Goal: Find specific page/section: Find specific page/section

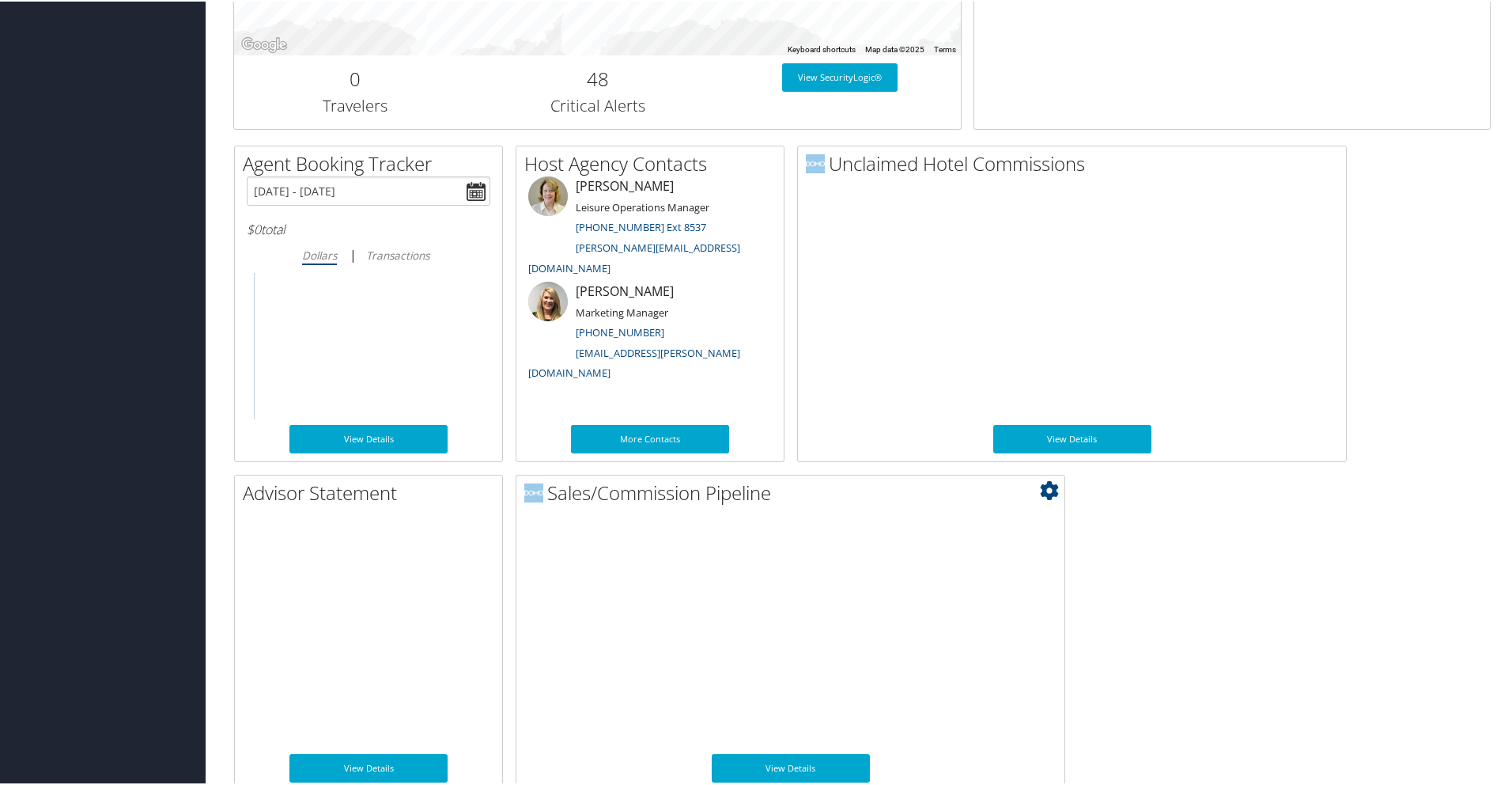
scroll to position [688, 0]
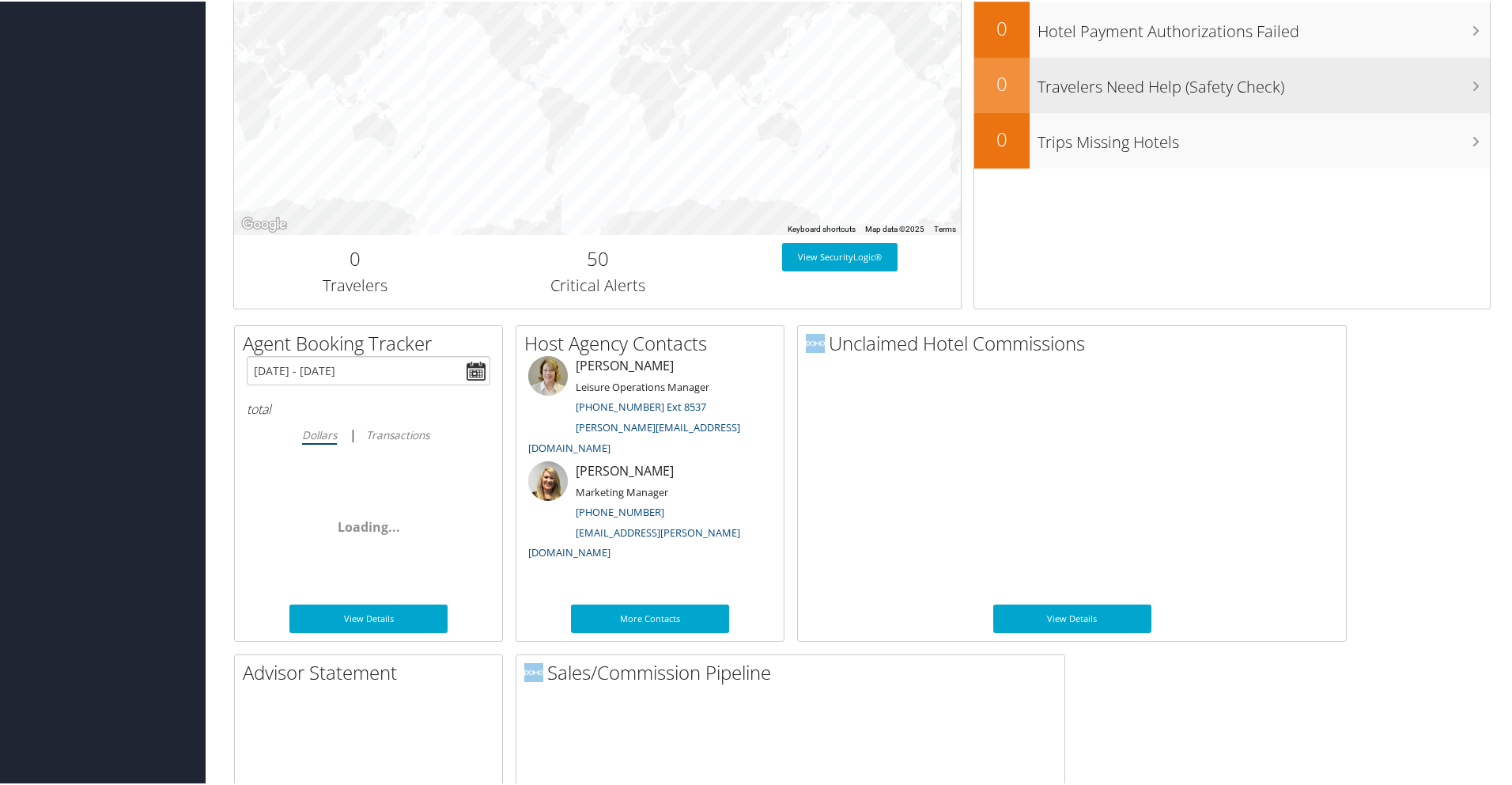
scroll to position [682, 0]
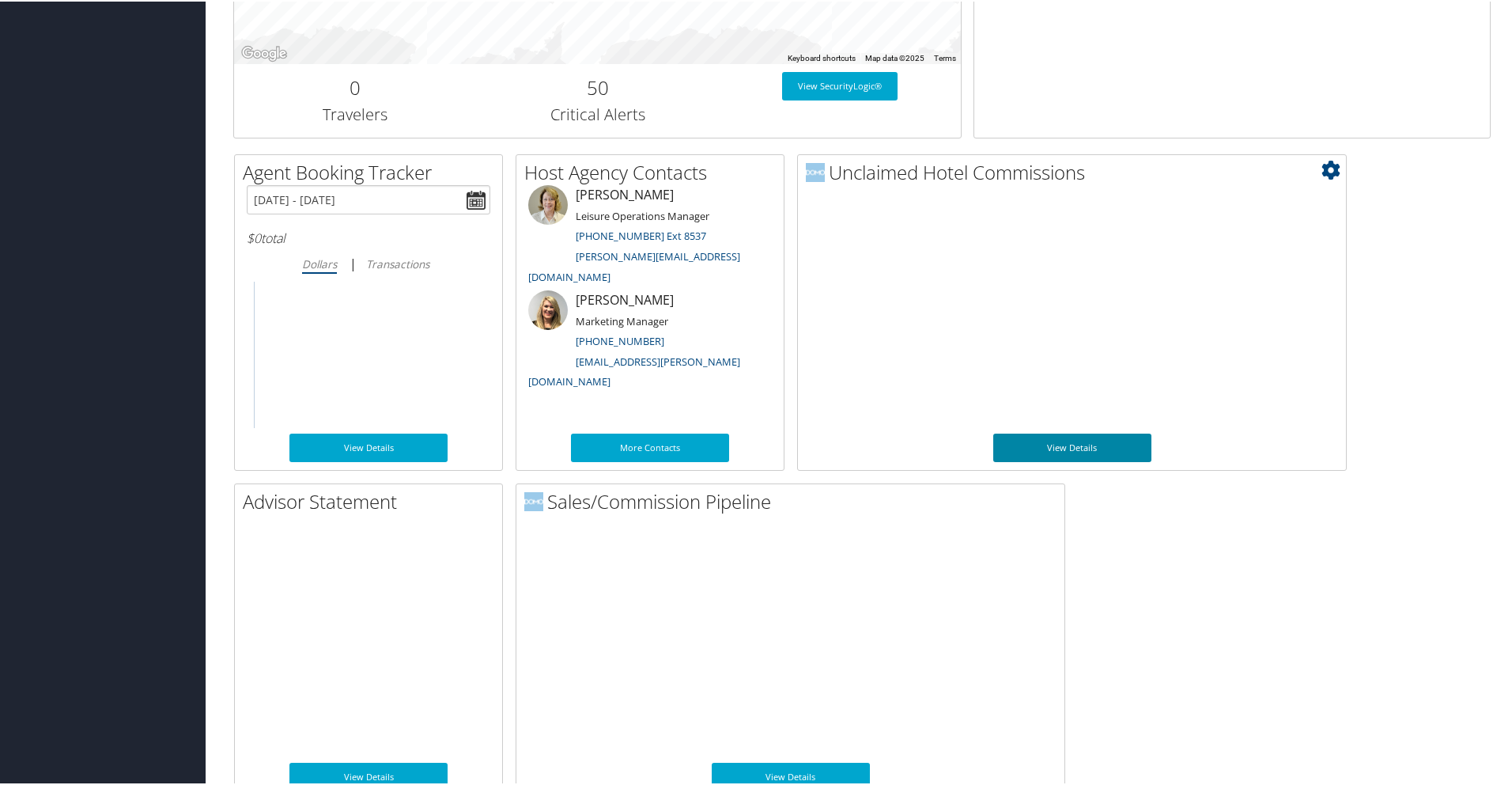
click at [1091, 443] on link "View Details" at bounding box center [1071, 446] width 158 height 29
